Goal: Task Accomplishment & Management: Manage account settings

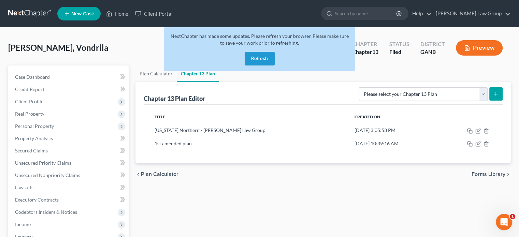
click at [255, 59] on button "Refresh" at bounding box center [260, 59] width 30 height 14
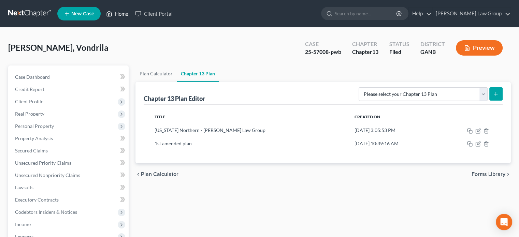
click at [120, 13] on link "Home" at bounding box center [117, 14] width 29 height 12
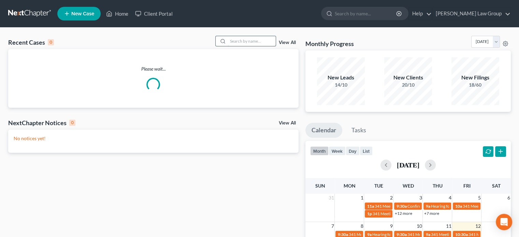
click at [232, 42] on input "search" at bounding box center [252, 41] width 48 height 10
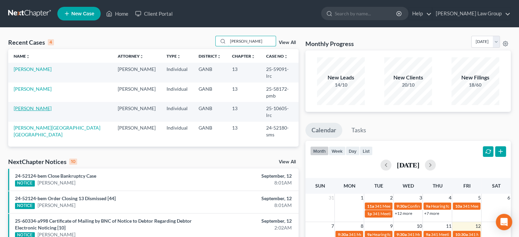
type input "[PERSON_NAME]"
click at [31, 106] on link "[PERSON_NAME]" at bounding box center [33, 109] width 38 height 6
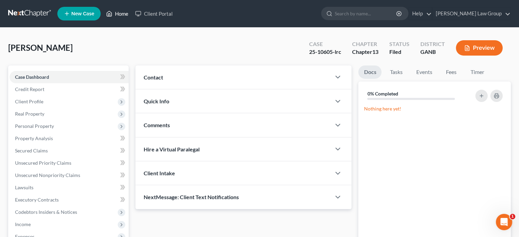
click at [117, 13] on link "Home" at bounding box center [117, 14] width 29 height 12
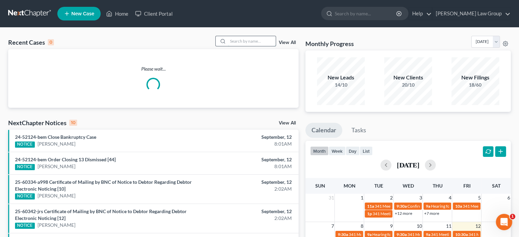
click at [245, 44] on input "search" at bounding box center [252, 41] width 48 height 10
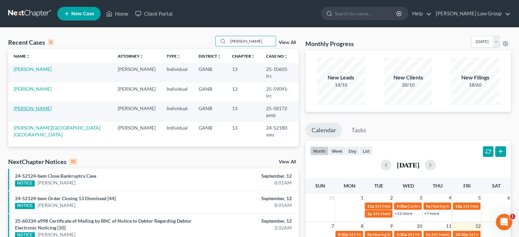
type input "[PERSON_NAME]"
click at [40, 106] on link "[PERSON_NAME]" at bounding box center [33, 109] width 38 height 6
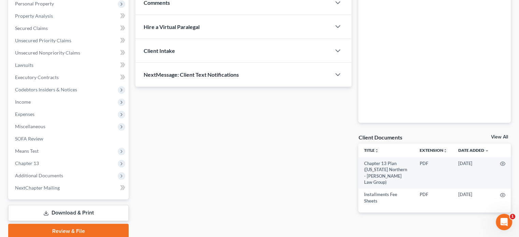
scroll to position [137, 0]
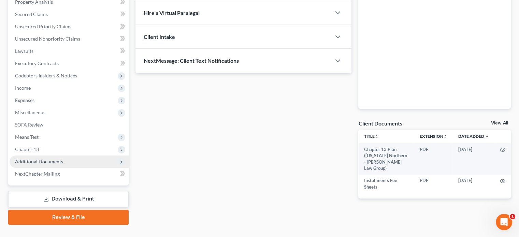
click at [34, 162] on span "Additional Documents" at bounding box center [39, 162] width 48 height 6
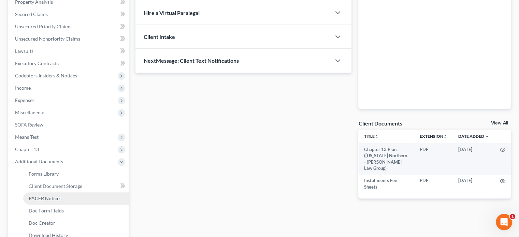
click at [39, 196] on span "PACER Notices" at bounding box center [45, 199] width 33 height 6
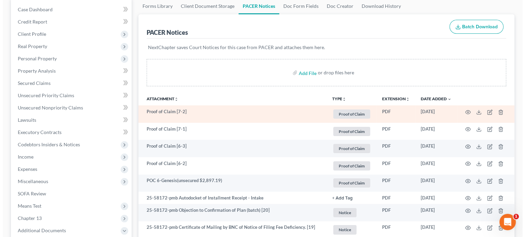
scroll to position [68, 0]
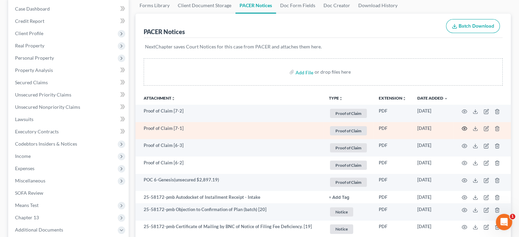
click at [464, 126] on icon "button" at bounding box center [464, 128] width 5 height 5
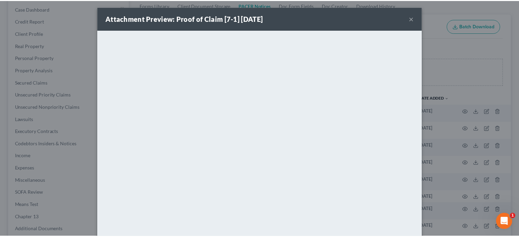
scroll to position [0, 0]
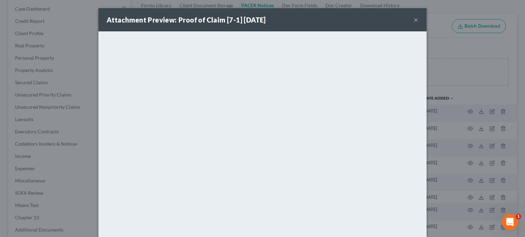
click at [413, 19] on button "×" at bounding box center [415, 20] width 5 height 8
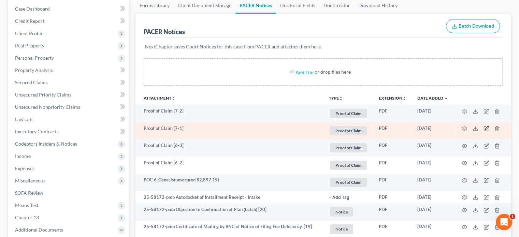
click at [488, 127] on icon "button" at bounding box center [487, 128] width 3 height 3
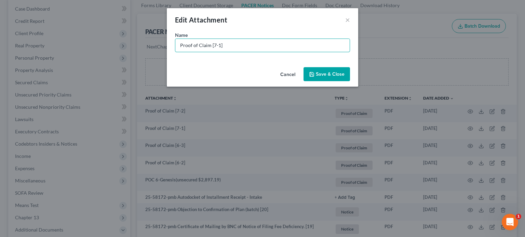
drag, startPoint x: 61, startPoint y: 35, endPoint x: 0, endPoint y: 23, distance: 62.8
click at [0, 23] on div "Edit Attachment × Name * Proof of Claim [7-1] Cancel Save & Close" at bounding box center [262, 118] width 525 height 237
type input "POC 7-Navy FCU (unsecured $5,567.83)"
click at [325, 75] on span "Save & Close" at bounding box center [330, 74] width 29 height 6
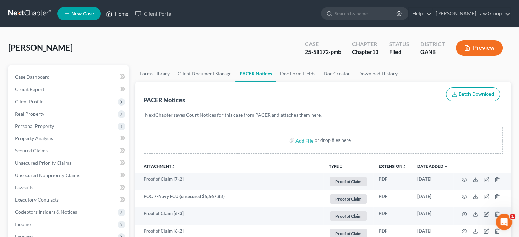
click at [124, 13] on link "Home" at bounding box center [117, 14] width 29 height 12
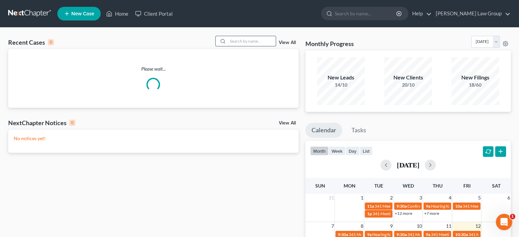
click at [239, 41] on input "search" at bounding box center [252, 41] width 48 height 10
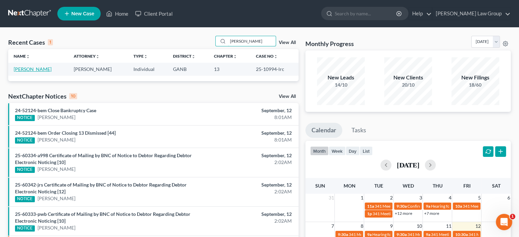
type input "[PERSON_NAME]"
click at [20, 69] on link "[PERSON_NAME]" at bounding box center [33, 69] width 38 height 6
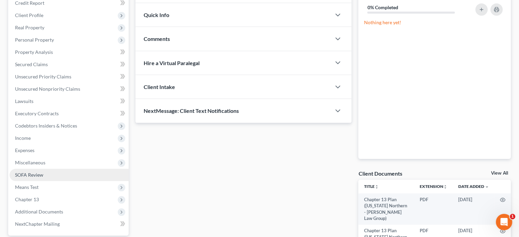
scroll to position [159, 0]
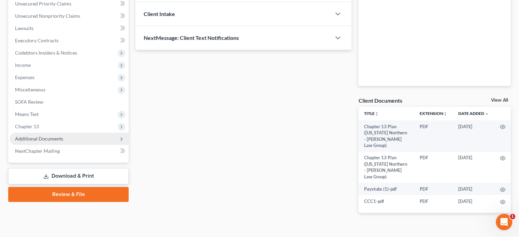
click at [37, 139] on span "Additional Documents" at bounding box center [39, 139] width 48 height 6
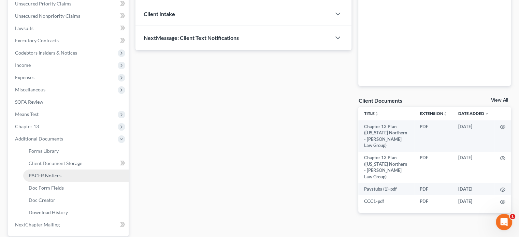
drag, startPoint x: 50, startPoint y: 174, endPoint x: 56, endPoint y: 176, distance: 6.4
click at [51, 174] on span "PACER Notices" at bounding box center [45, 176] width 33 height 6
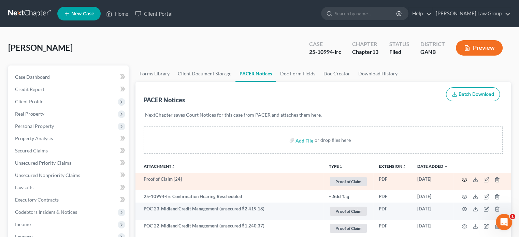
click at [463, 179] on icon "button" at bounding box center [464, 179] width 5 height 5
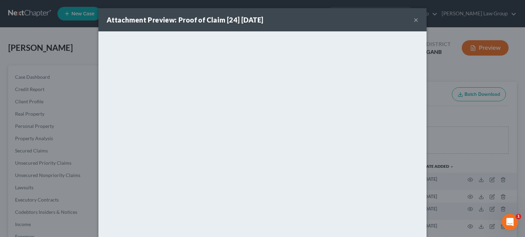
drag, startPoint x: 414, startPoint y: 19, endPoint x: 411, endPoint y: 24, distance: 5.3
click at [414, 18] on button "×" at bounding box center [415, 20] width 5 height 8
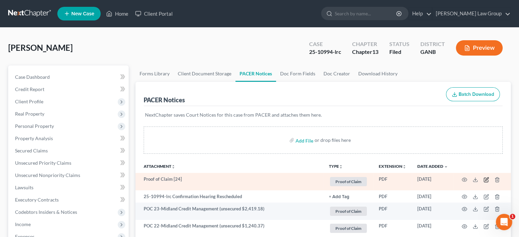
click at [486, 179] on icon "button" at bounding box center [486, 179] width 5 height 5
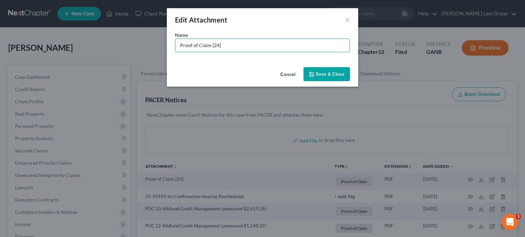
drag, startPoint x: 228, startPoint y: 47, endPoint x: 112, endPoint y: 39, distance: 117.1
click at [112, 39] on div "Edit Attachment × Name * Proof of Claim [24] Cancel Save & Close" at bounding box center [262, 118] width 525 height 237
type input "POC 24-Veteran's United Home Loans (secured arrears: $7,000.83)"
click at [329, 72] on span "Save & Close" at bounding box center [330, 74] width 29 height 6
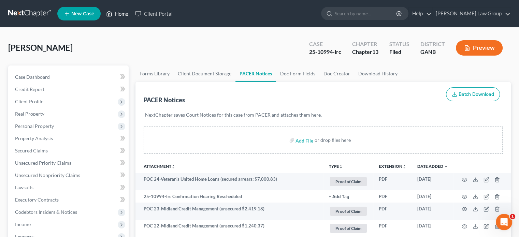
click at [121, 12] on link "Home" at bounding box center [117, 14] width 29 height 12
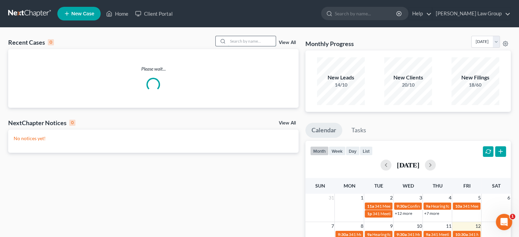
click at [241, 45] on input "search" at bounding box center [252, 41] width 48 height 10
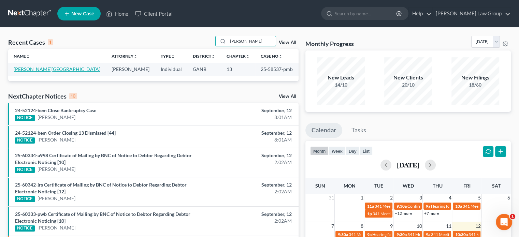
type input "[PERSON_NAME]"
click at [33, 67] on link "[PERSON_NAME][GEOGRAPHIC_DATA]" at bounding box center [57, 69] width 87 height 6
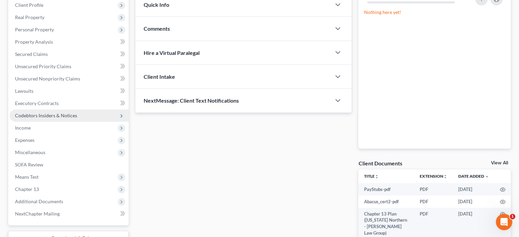
scroll to position [102, 0]
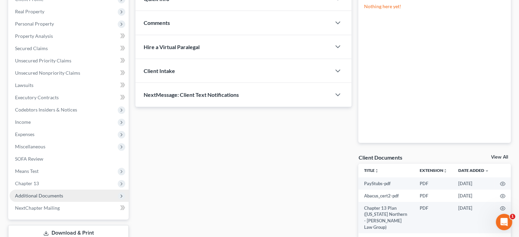
click at [42, 196] on span "Additional Documents" at bounding box center [39, 196] width 48 height 6
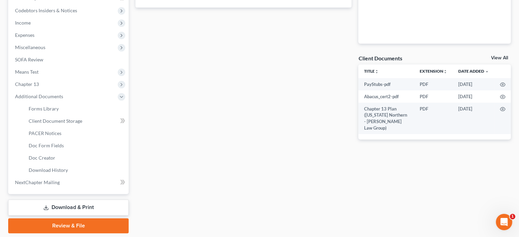
scroll to position [205, 0]
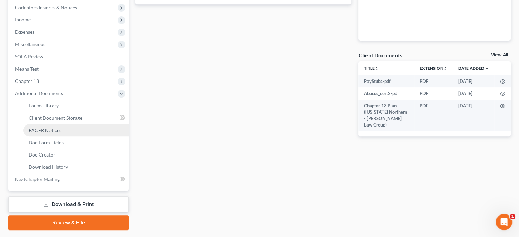
click at [41, 129] on span "PACER Notices" at bounding box center [45, 130] width 33 height 6
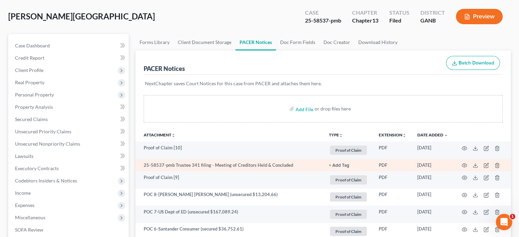
scroll to position [34, 0]
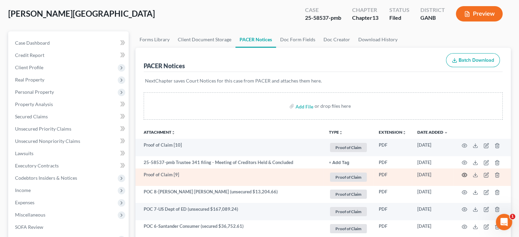
click at [465, 175] on icon "button" at bounding box center [464, 174] width 5 height 5
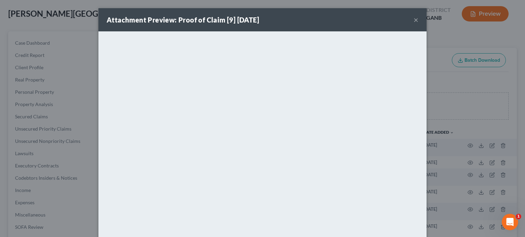
drag, startPoint x: 413, startPoint y: 20, endPoint x: 426, endPoint y: 58, distance: 40.6
click at [414, 21] on button "×" at bounding box center [415, 20] width 5 height 8
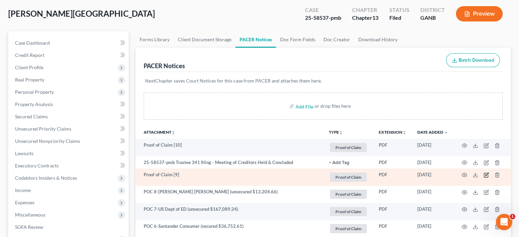
click at [486, 173] on icon "button" at bounding box center [486, 174] width 5 height 5
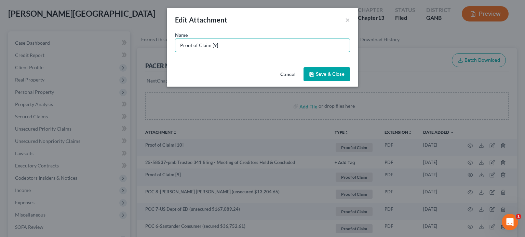
drag, startPoint x: 234, startPoint y: 46, endPoint x: 86, endPoint y: 41, distance: 147.2
click at [86, 41] on div "Edit Attachment × Name * Proof of Claim [9] Cancel Save & Close" at bounding box center [262, 118] width 525 height 237
type input "POC 9-[PERSON_NAME] [PERSON_NAME] (unsecured $3,294.61)"
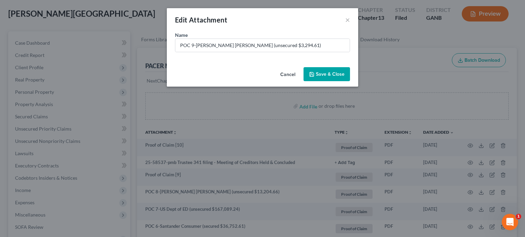
click at [331, 76] on span "Save & Close" at bounding box center [330, 74] width 29 height 6
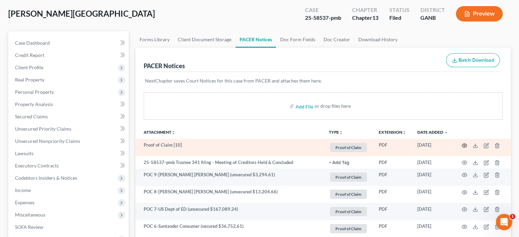
click at [464, 144] on icon "button" at bounding box center [464, 146] width 5 height 4
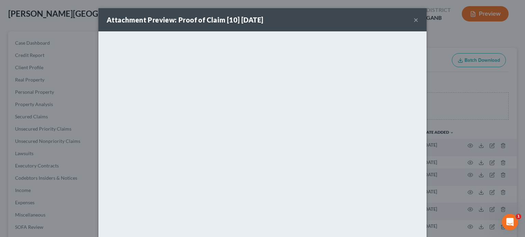
click at [413, 20] on button "×" at bounding box center [415, 20] width 5 height 8
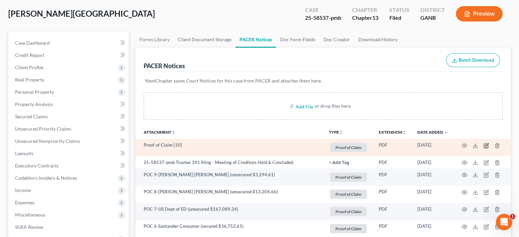
click at [485, 145] on icon "button" at bounding box center [486, 145] width 5 height 5
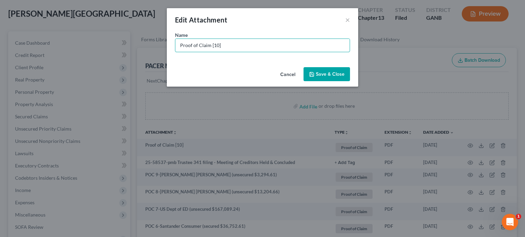
drag, startPoint x: 227, startPoint y: 43, endPoint x: 24, endPoint y: 23, distance: 203.9
click at [24, 23] on div "Edit Attachment × Name * Proof of Claim [10] Cancel Save & Close" at bounding box center [262, 118] width 525 height 237
type input "POC 10-American Express (unsecured $2,402.24)"
click at [332, 79] on button "Save & Close" at bounding box center [326, 74] width 46 height 14
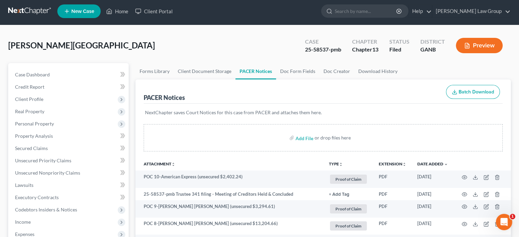
scroll to position [0, 0]
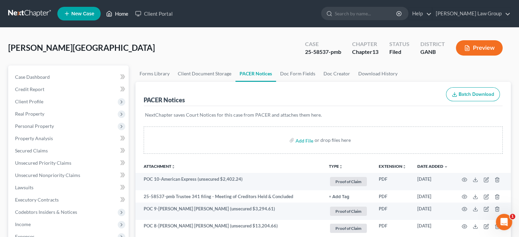
click at [124, 12] on link "Home" at bounding box center [117, 14] width 29 height 12
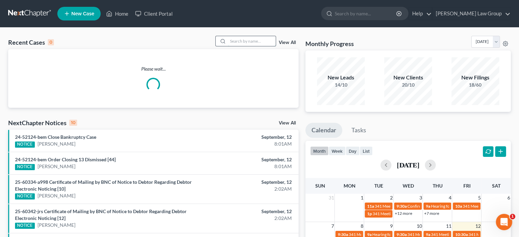
click at [234, 41] on input "search" at bounding box center [252, 41] width 48 height 10
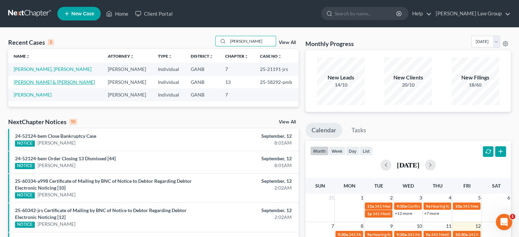
type input "[PERSON_NAME]"
click at [43, 81] on link "[PERSON_NAME] & [PERSON_NAME]" at bounding box center [54, 82] width 81 height 6
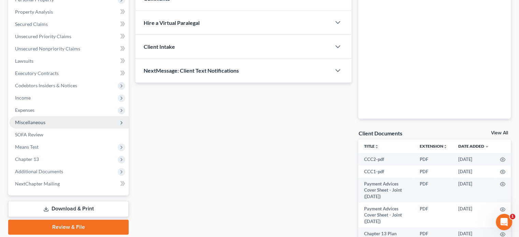
scroll to position [137, 0]
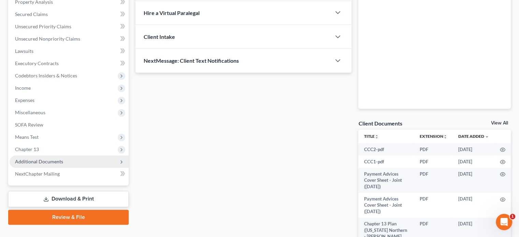
click at [49, 159] on span "Additional Documents" at bounding box center [39, 162] width 48 height 6
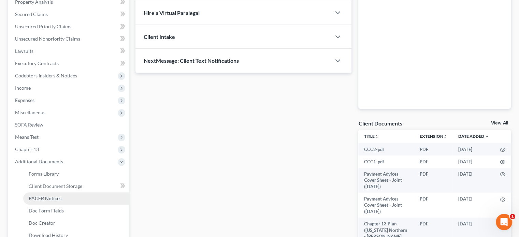
click at [51, 198] on span "PACER Notices" at bounding box center [45, 199] width 33 height 6
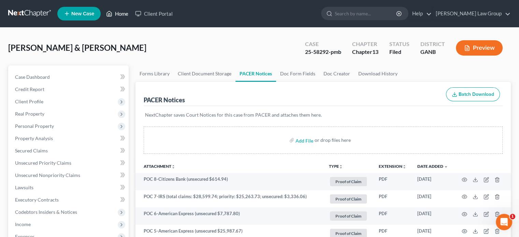
click at [122, 12] on link "Home" at bounding box center [117, 14] width 29 height 12
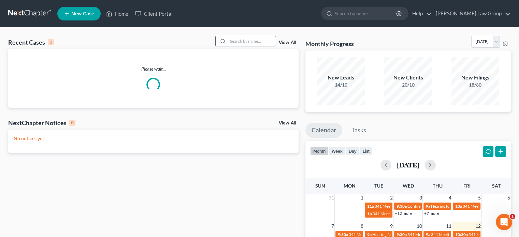
click at [231, 41] on input "search" at bounding box center [252, 41] width 48 height 10
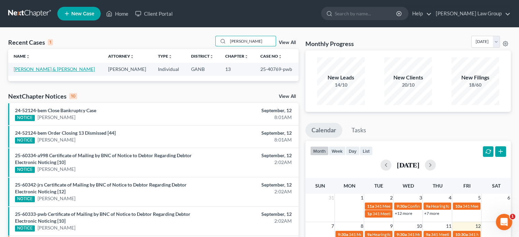
type input "[PERSON_NAME]"
click at [33, 68] on link "[PERSON_NAME] & [PERSON_NAME]" at bounding box center [54, 69] width 81 height 6
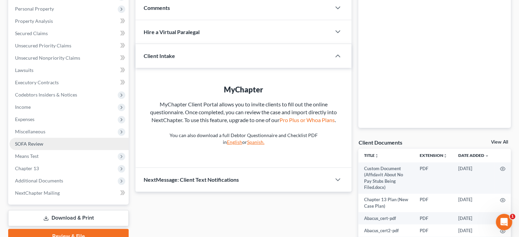
scroll to position [137, 0]
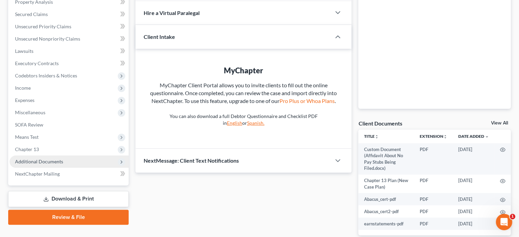
click at [36, 162] on span "Additional Documents" at bounding box center [39, 162] width 48 height 6
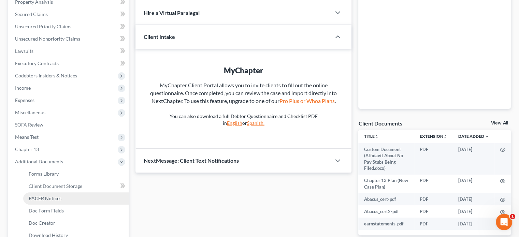
click at [41, 199] on span "PACER Notices" at bounding box center [45, 199] width 33 height 6
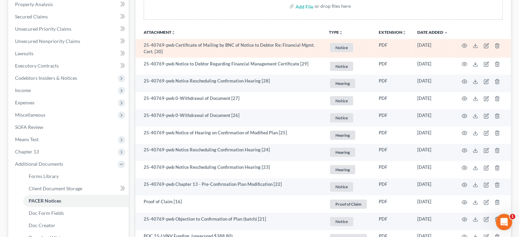
scroll to position [137, 0]
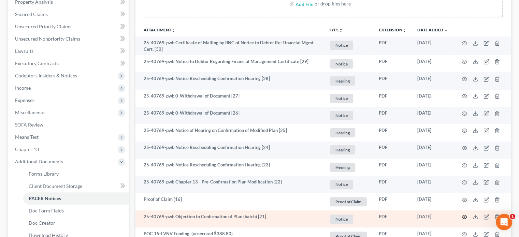
click at [464, 217] on icon "button" at bounding box center [464, 216] width 5 height 5
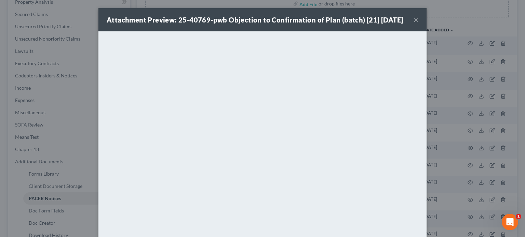
click at [413, 24] on button "×" at bounding box center [415, 20] width 5 height 8
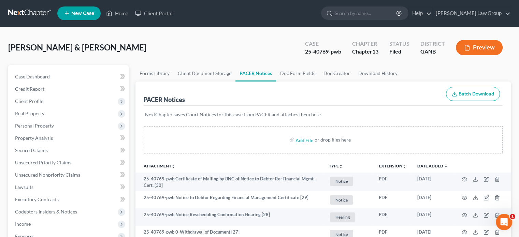
scroll to position [0, 0]
click at [122, 11] on link "Home" at bounding box center [117, 14] width 29 height 12
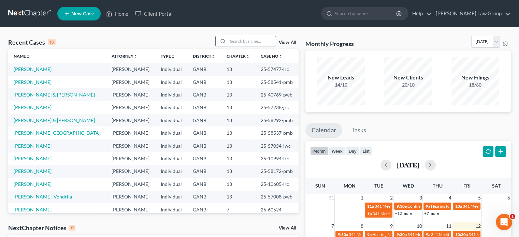
click at [234, 43] on input "search" at bounding box center [252, 41] width 48 height 10
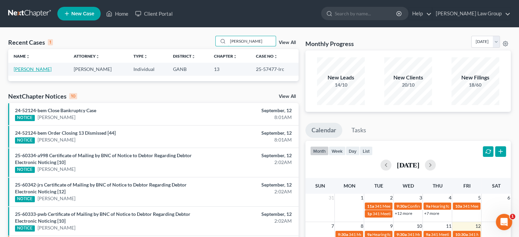
type input "[PERSON_NAME]"
click at [34, 67] on link "[PERSON_NAME]" at bounding box center [33, 69] width 38 height 6
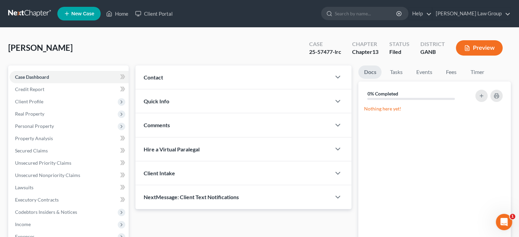
click at [485, 50] on button "Preview" at bounding box center [479, 47] width 47 height 15
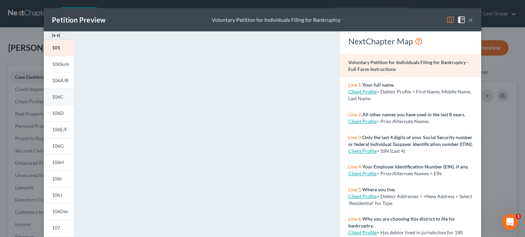
click at [58, 95] on span "106C" at bounding box center [58, 97] width 12 height 6
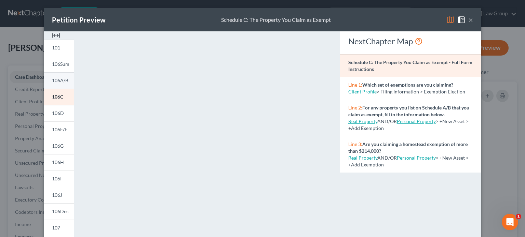
click at [54, 79] on span "106A/B" at bounding box center [60, 81] width 16 height 6
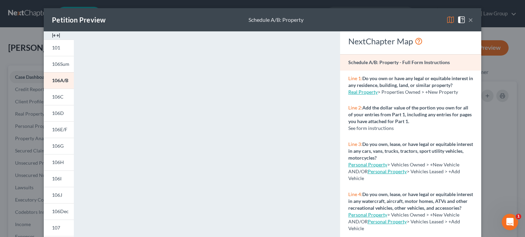
click at [468, 23] on button "×" at bounding box center [470, 20] width 5 height 8
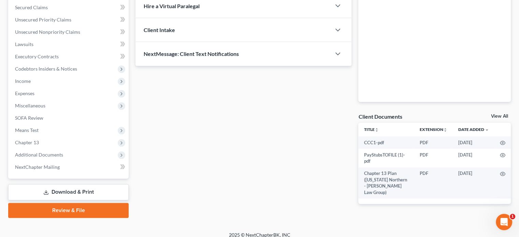
scroll to position [150, 0]
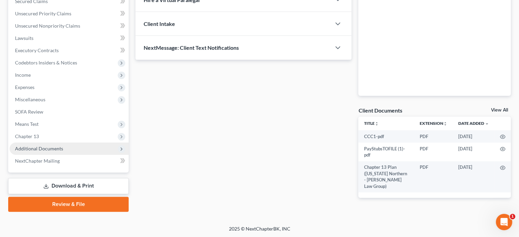
click at [40, 150] on span "Additional Documents" at bounding box center [39, 149] width 48 height 6
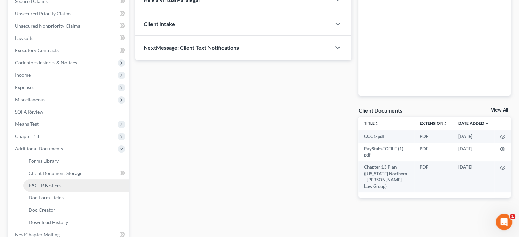
drag, startPoint x: 52, startPoint y: 186, endPoint x: 64, endPoint y: 187, distance: 12.0
click at [51, 186] on span "PACER Notices" at bounding box center [45, 186] width 33 height 6
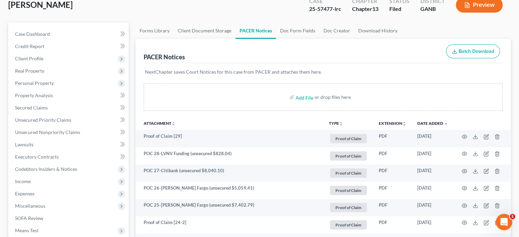
scroll to position [24, 0]
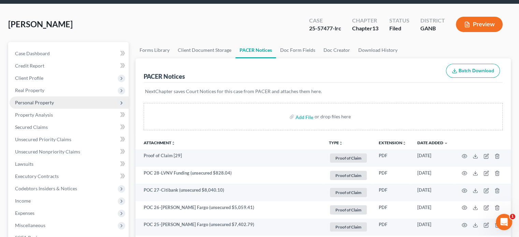
click at [23, 103] on span "Personal Property" at bounding box center [34, 103] width 39 height 6
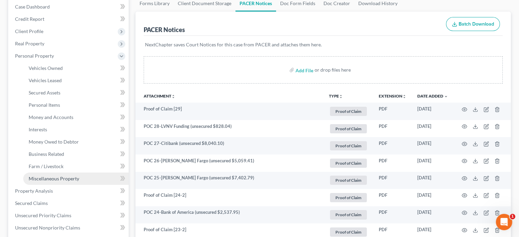
scroll to position [92, 0]
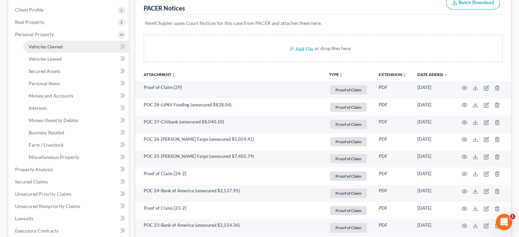
drag, startPoint x: 45, startPoint y: 44, endPoint x: 89, endPoint y: 47, distance: 44.5
click at [45, 44] on span "Vehicles Owned" at bounding box center [46, 47] width 34 height 6
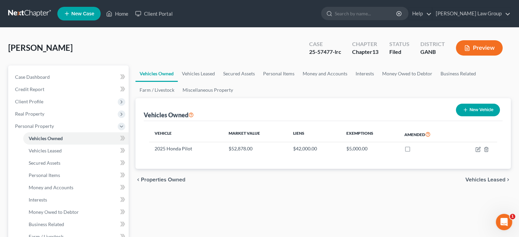
click at [484, 179] on span "Vehicles Leased" at bounding box center [486, 179] width 40 height 5
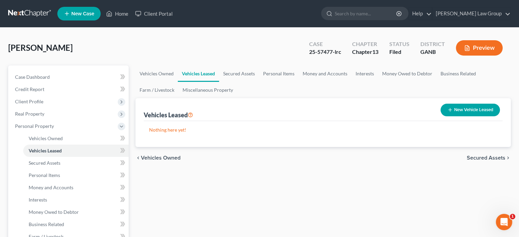
click at [488, 159] on span "Secured Assets" at bounding box center [486, 157] width 39 height 5
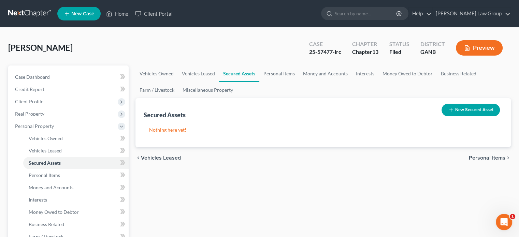
click at [485, 155] on span "Personal Items" at bounding box center [487, 157] width 37 height 5
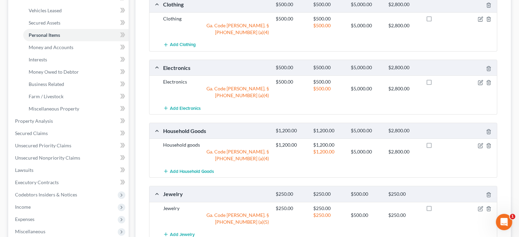
scroll to position [171, 0]
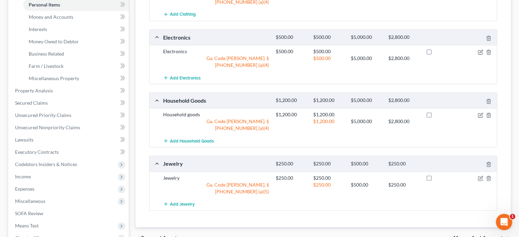
click at [473, 236] on span "Money and Accounts" at bounding box center [480, 238] width 52 height 5
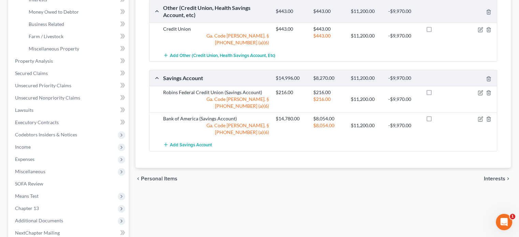
scroll to position [205, 0]
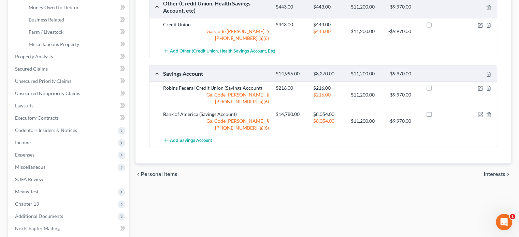
click at [494, 172] on span "Interests" at bounding box center [495, 174] width 22 height 5
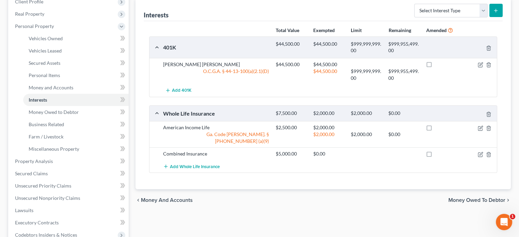
scroll to position [102, 0]
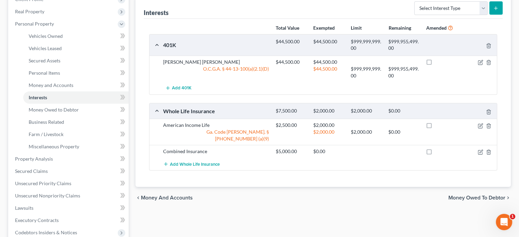
click at [482, 195] on span "Money Owed to Debtor" at bounding box center [477, 197] width 57 height 5
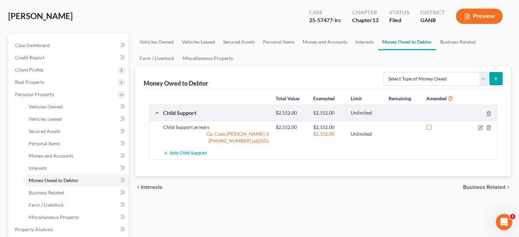
scroll to position [34, 0]
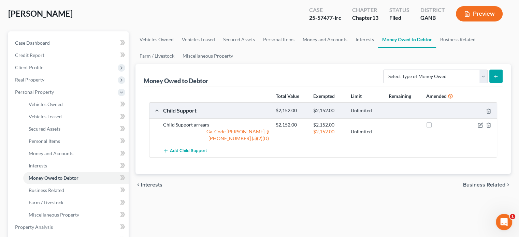
click at [484, 182] on span "Business Related" at bounding box center [484, 184] width 42 height 5
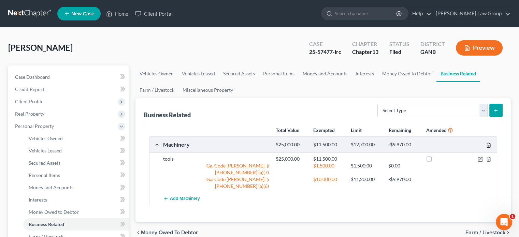
click at [490, 145] on icon "button" at bounding box center [488, 145] width 5 height 5
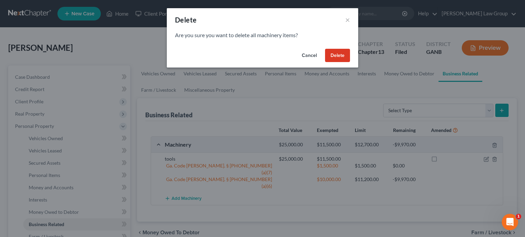
click at [334, 54] on button "Delete" at bounding box center [337, 56] width 25 height 14
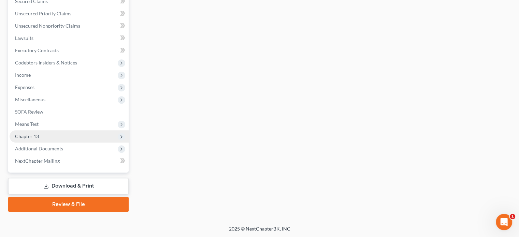
click at [34, 138] on span "Chapter 13" at bounding box center [27, 137] width 24 height 6
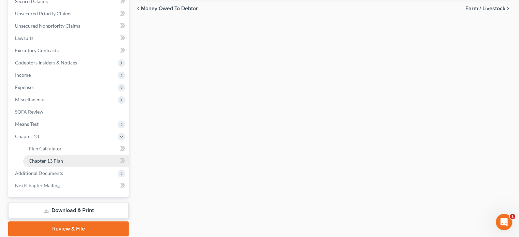
click at [36, 163] on span "Chapter 13 Plan" at bounding box center [46, 161] width 34 height 6
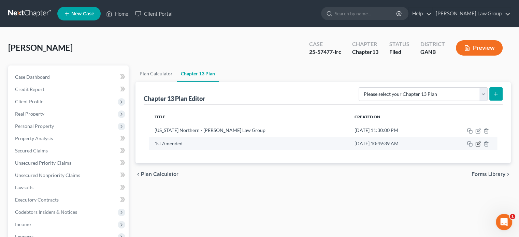
click at [478, 144] on icon "button" at bounding box center [478, 143] width 5 height 5
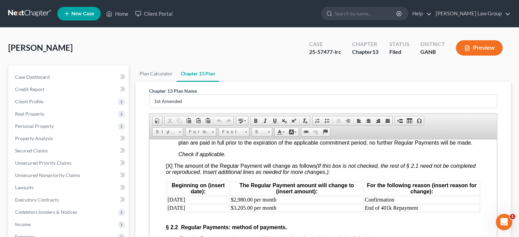
scroll to position [717, 0]
